Goal: Find specific page/section: Find specific page/section

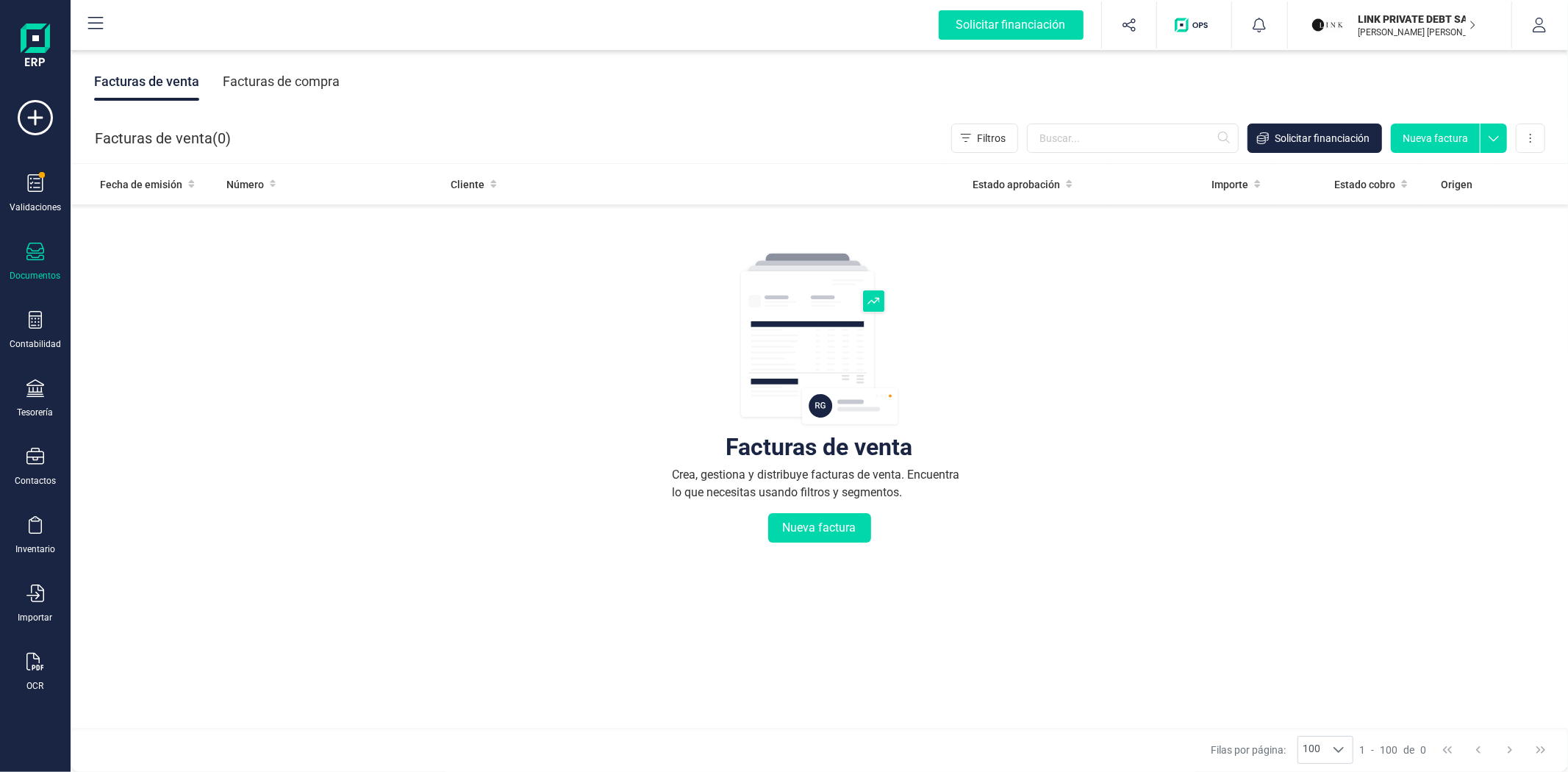
click at [1266, 449] on div "Facturas de venta Crea, gestiona y distribuye facturas de venta. Encuentra lo q…" at bounding box center [819, 486] width 1438 height 552
click at [31, 394] on icon at bounding box center [35, 388] width 17 height 17
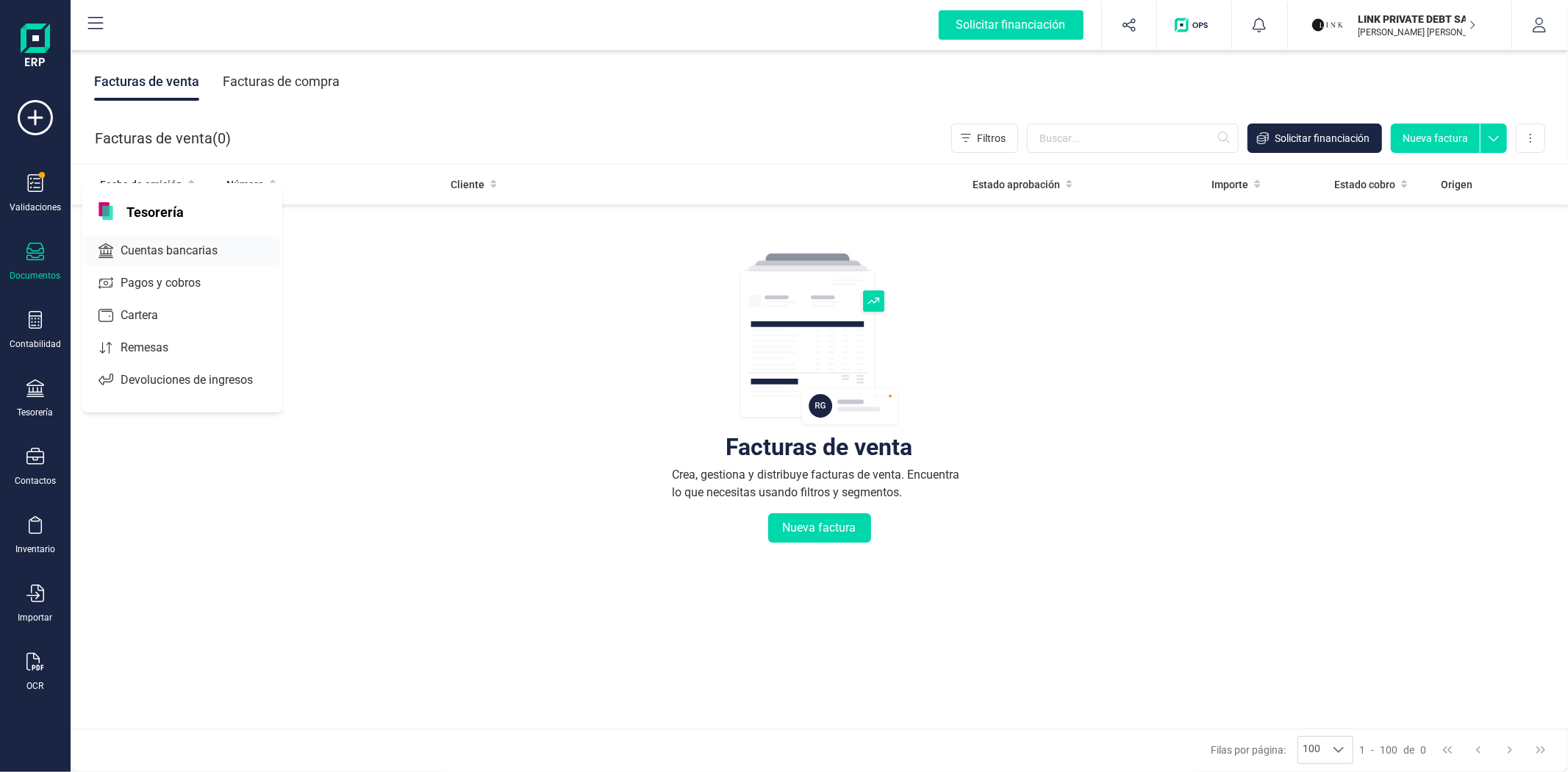
click at [153, 250] on span "Cuentas bancarias" at bounding box center [179, 250] width 130 height 17
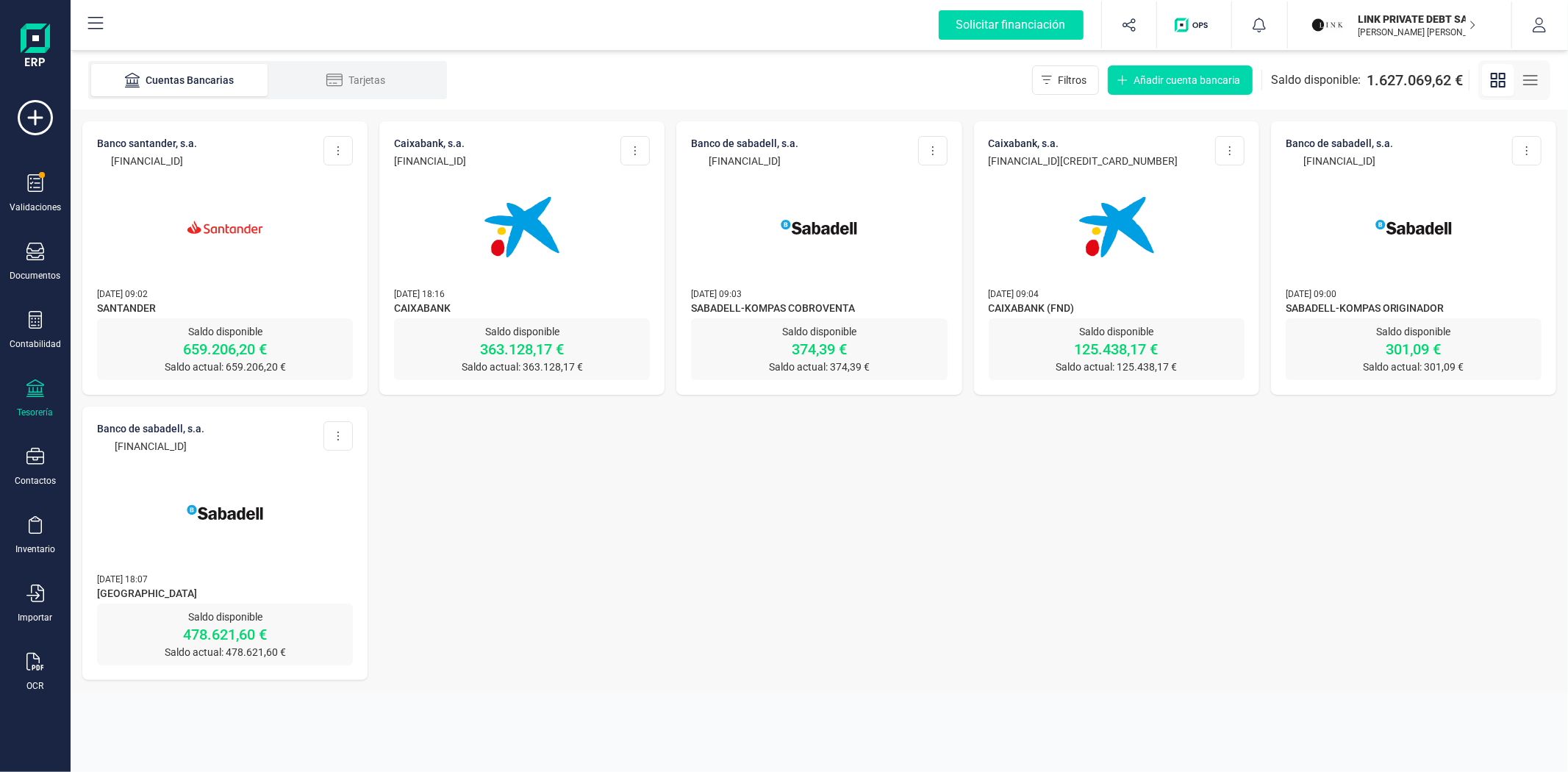
click at [236, 212] on img at bounding box center [225, 227] width 123 height 123
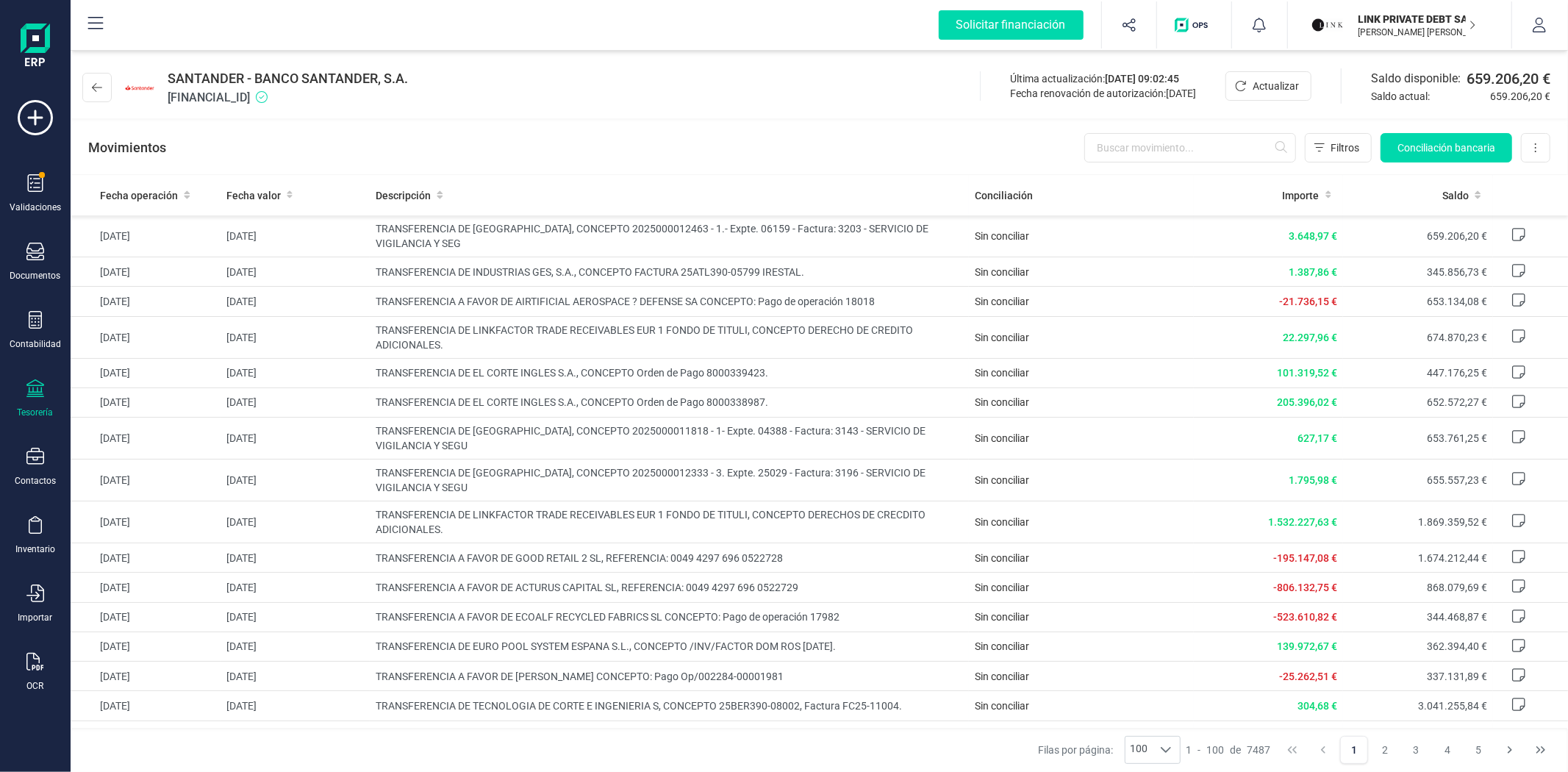
click at [853, 103] on div "SANTANDER - BANCO SANTANDER, S.A. [FINANCIAL_ID] Última actualización: [DATE] 0…" at bounding box center [819, 84] width 1498 height 68
click at [827, 113] on div "SANTANDER - BANCO SANTANDER, S.A. [FINANCIAL_ID] Última actualización: [DATE] 0…" at bounding box center [819, 84] width 1498 height 68
click at [866, 112] on div "SANTANDER - BANCO SANTANDER, S.A. [FINANCIAL_ID] Última actualización: [DATE] 0…" at bounding box center [819, 84] width 1498 height 68
